Goal: Check status: Check status

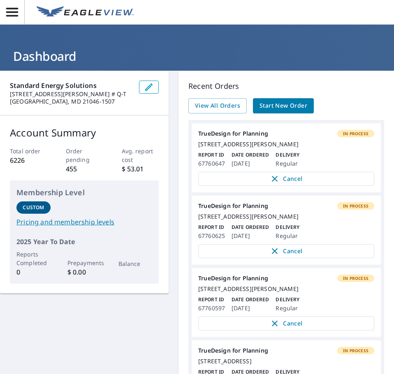
click at [176, 112] on div "Standard Energy Solutions [STREET_ADDRESS][PERSON_NAME] Account Summary Total o…" at bounding box center [197, 283] width 394 height 424
click at [222, 105] on span "View All Orders" at bounding box center [217, 106] width 45 height 10
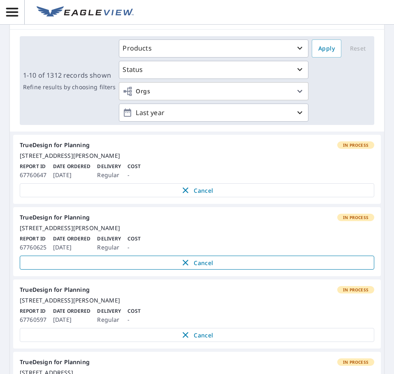
scroll to position [41, 0]
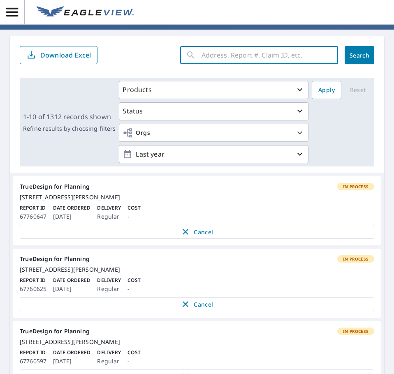
click at [242, 50] on input "text" at bounding box center [269, 55] width 136 height 23
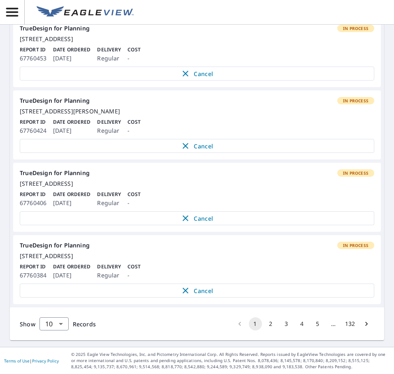
scroll to position [706, 0]
click at [266, 323] on button "2" at bounding box center [270, 323] width 13 height 13
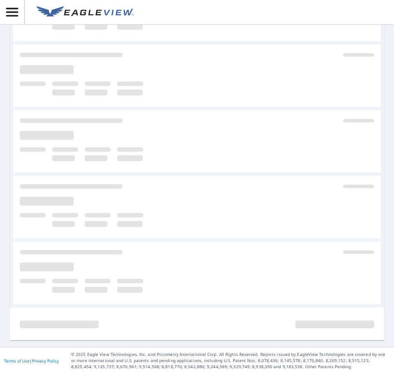
scroll to position [701, 0]
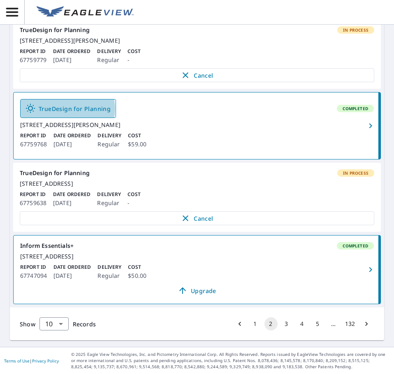
click at [65, 104] on span "TrueDesign for Planning" at bounding box center [67, 109] width 85 height 10
